Goal: Book appointment/travel/reservation

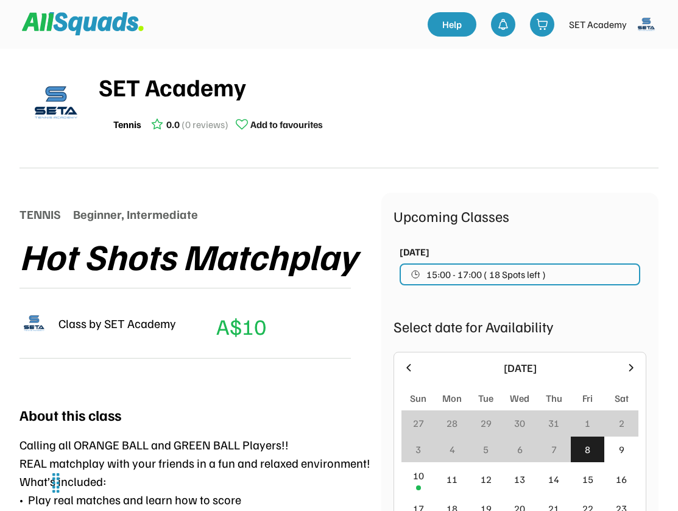
click at [506, 275] on span "15:00 - 17:00 ( 18 Spots left )" at bounding box center [486, 274] width 119 height 10
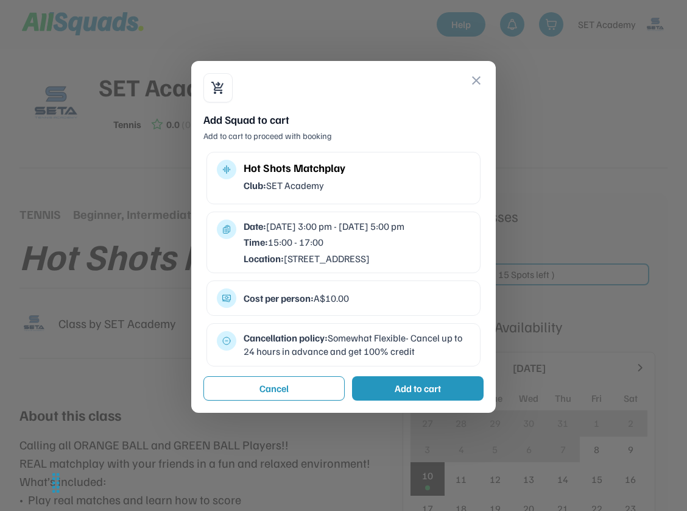
click at [477, 77] on button "close" at bounding box center [476, 80] width 15 height 15
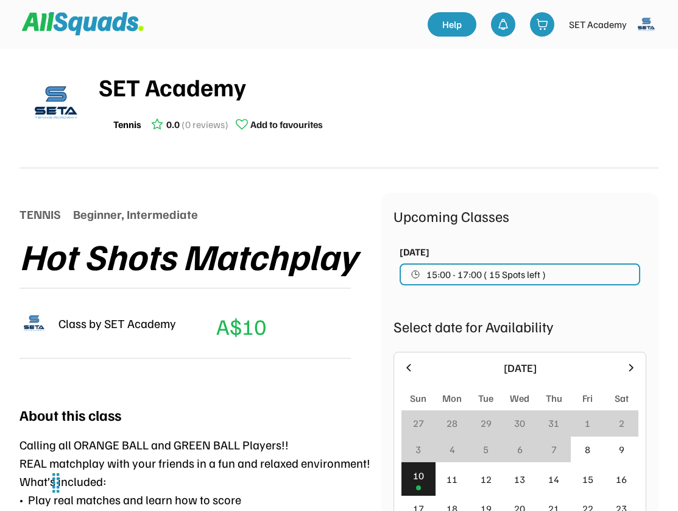
click at [416, 480] on div "10" at bounding box center [418, 475] width 11 height 15
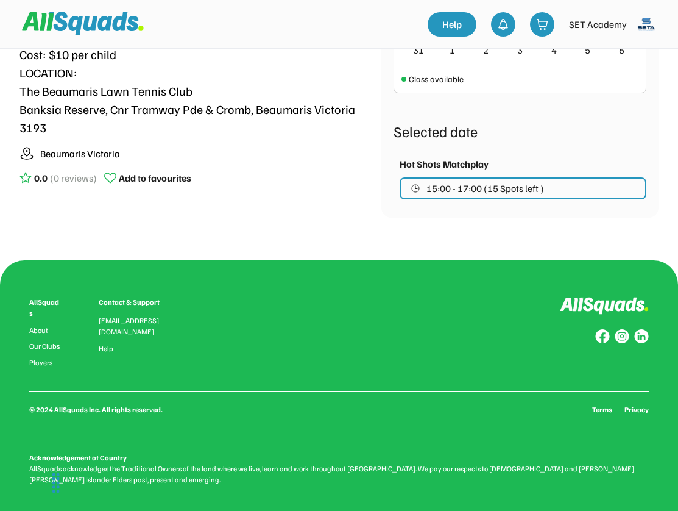
scroll to position [517, 0]
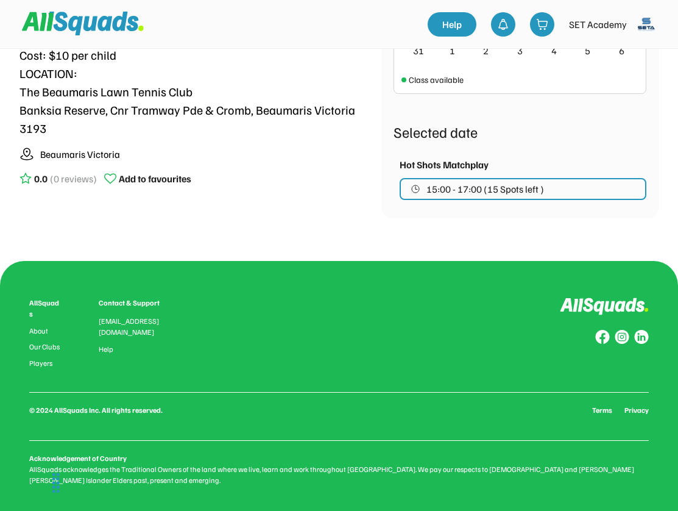
click at [445, 186] on span "15:00 - 17:00 (15 Spots left )" at bounding box center [486, 189] width 118 height 10
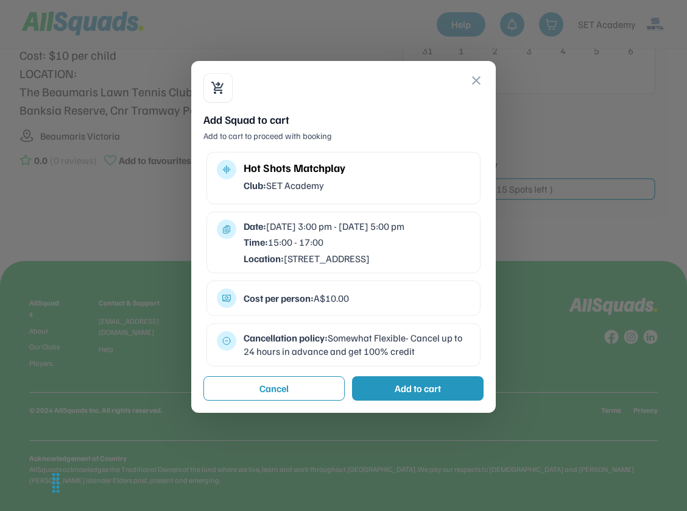
click at [475, 80] on button "close" at bounding box center [476, 80] width 15 height 15
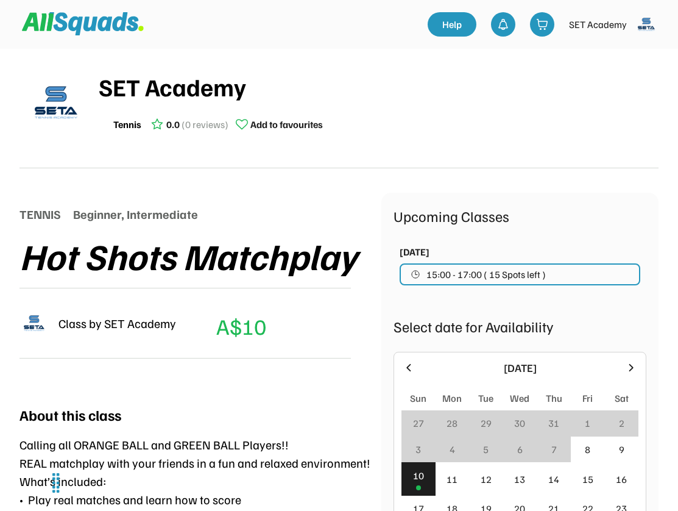
scroll to position [0, 0]
click at [646, 22] on img at bounding box center [646, 24] width 24 height 24
click at [614, 78] on link "Profile" at bounding box center [630, 79] width 72 height 24
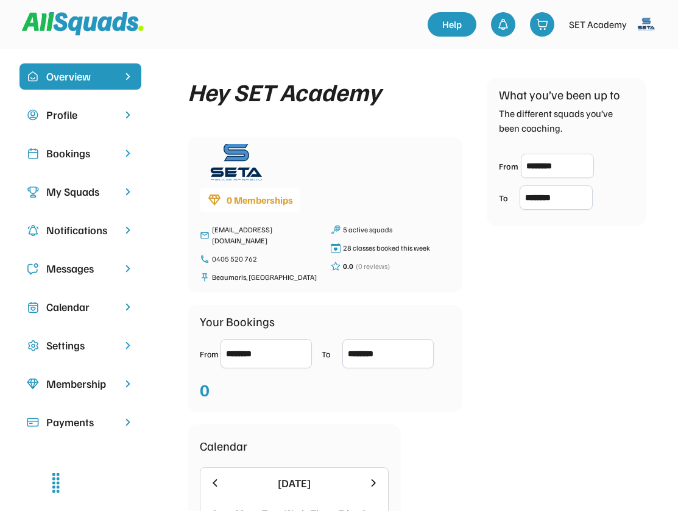
click at [66, 151] on div "Bookings" at bounding box center [80, 153] width 68 height 16
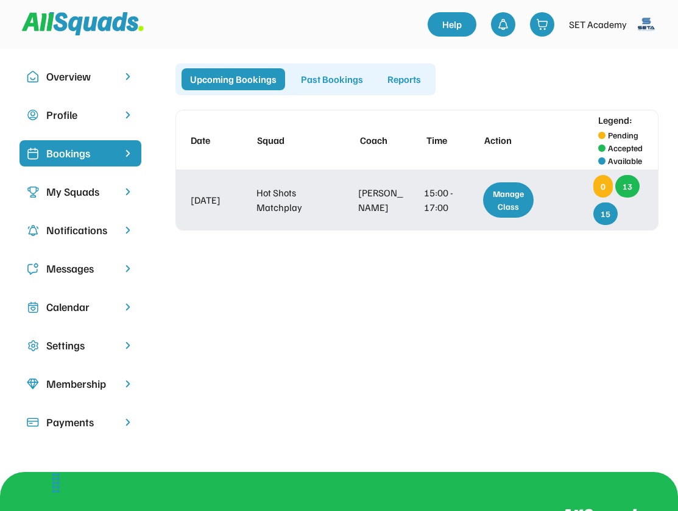
click at [512, 204] on div "Manage Class" at bounding box center [508, 199] width 51 height 35
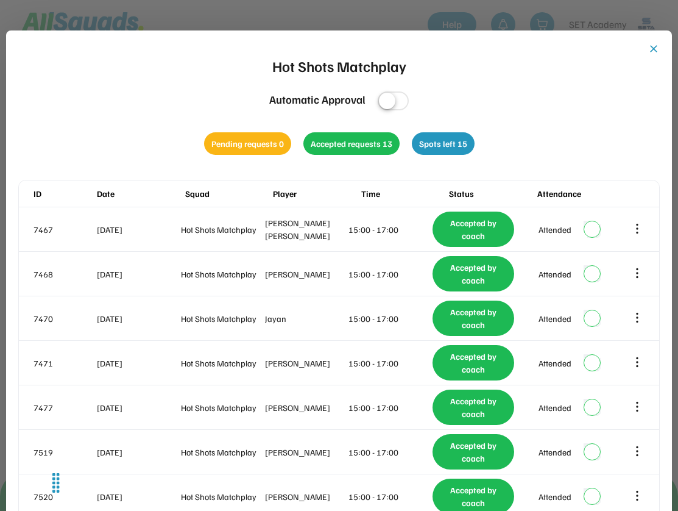
click at [655, 50] on button "close" at bounding box center [654, 49] width 12 height 12
